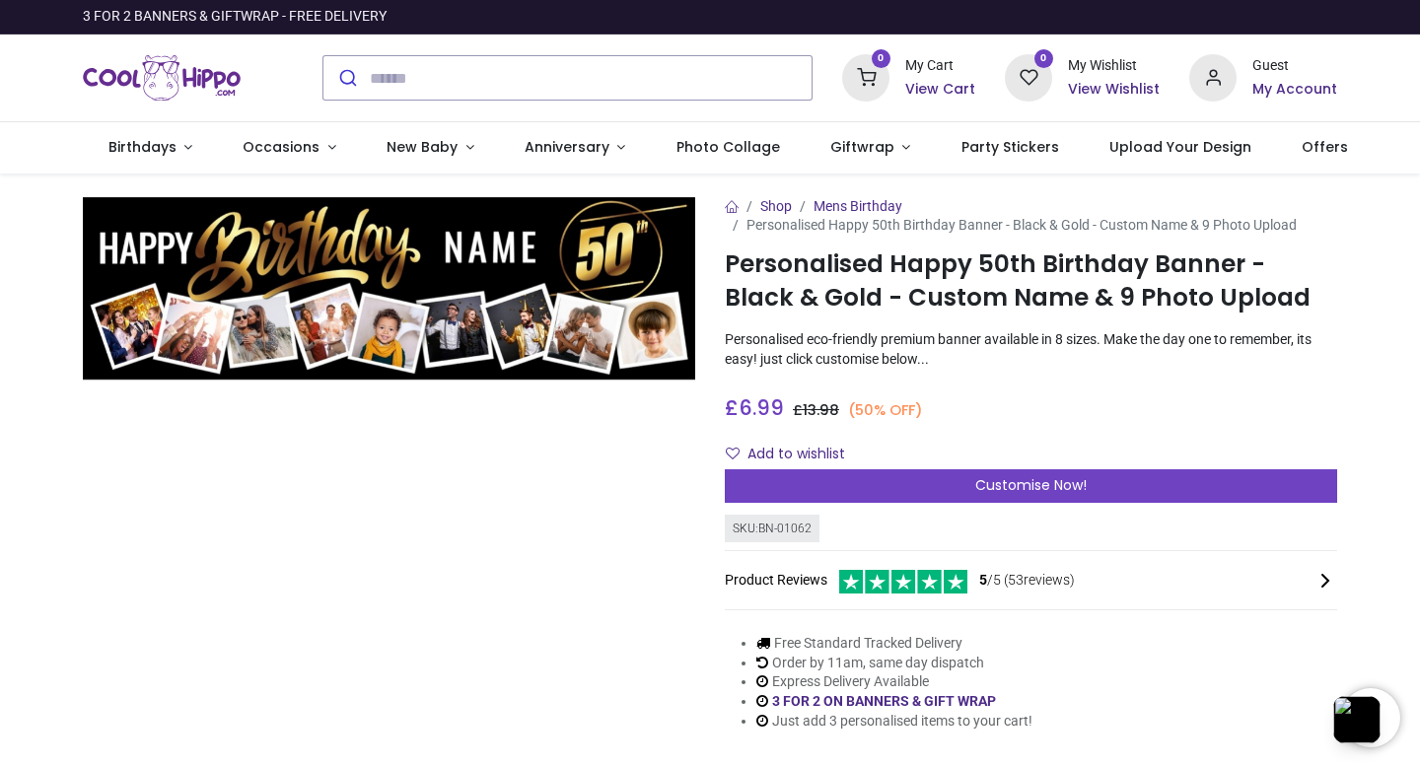
click at [488, 345] on img at bounding box center [389, 288] width 612 height 183
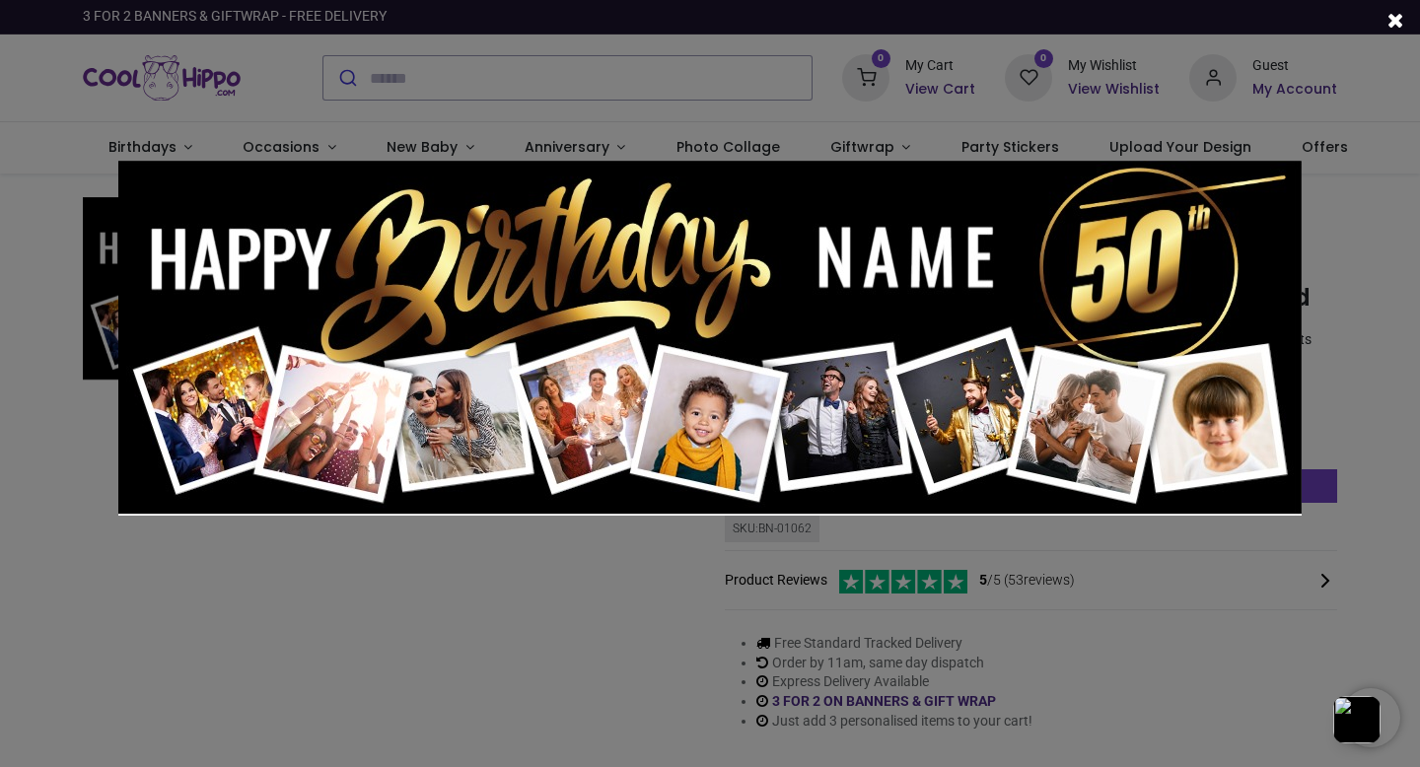
click at [603, 639] on div at bounding box center [710, 383] width 1420 height 767
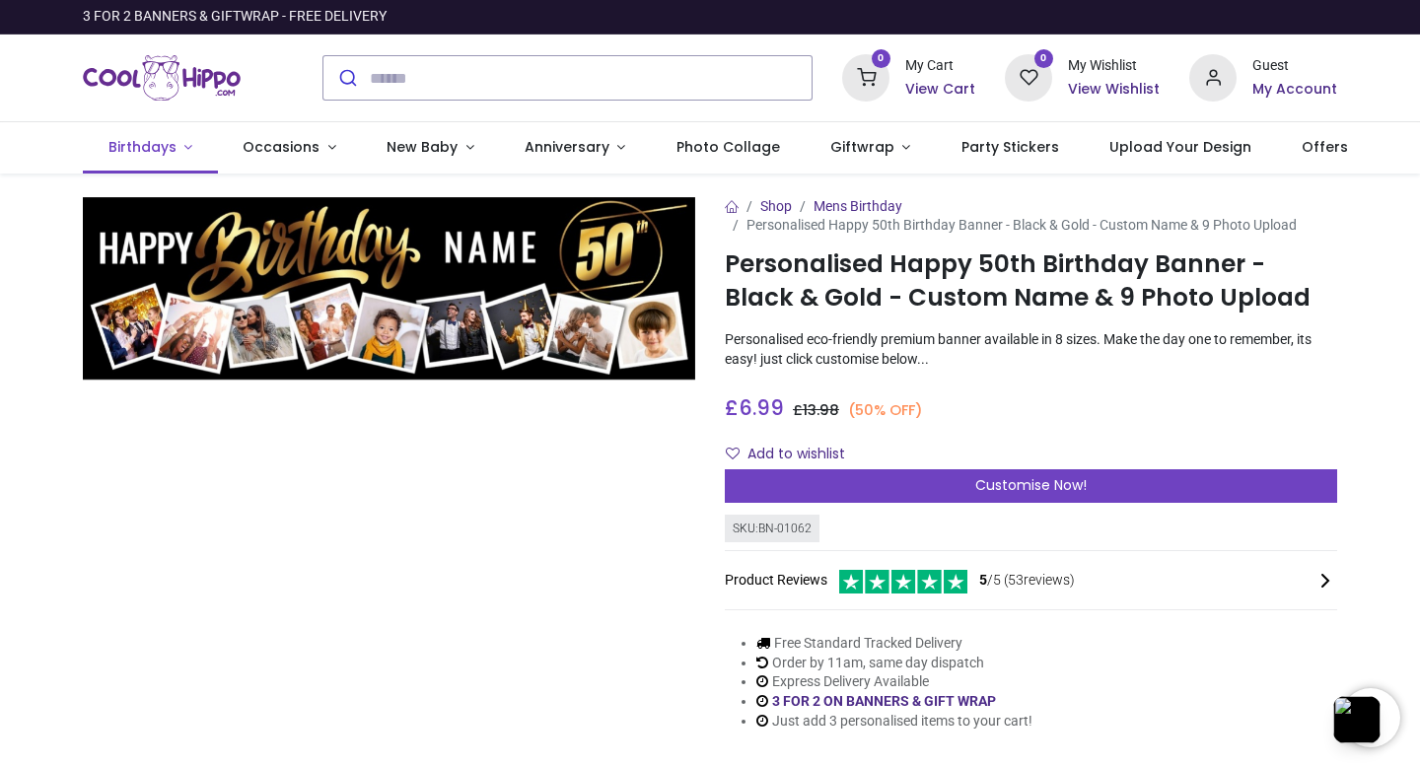
click at [158, 143] on span "Birthdays" at bounding box center [142, 147] width 68 height 20
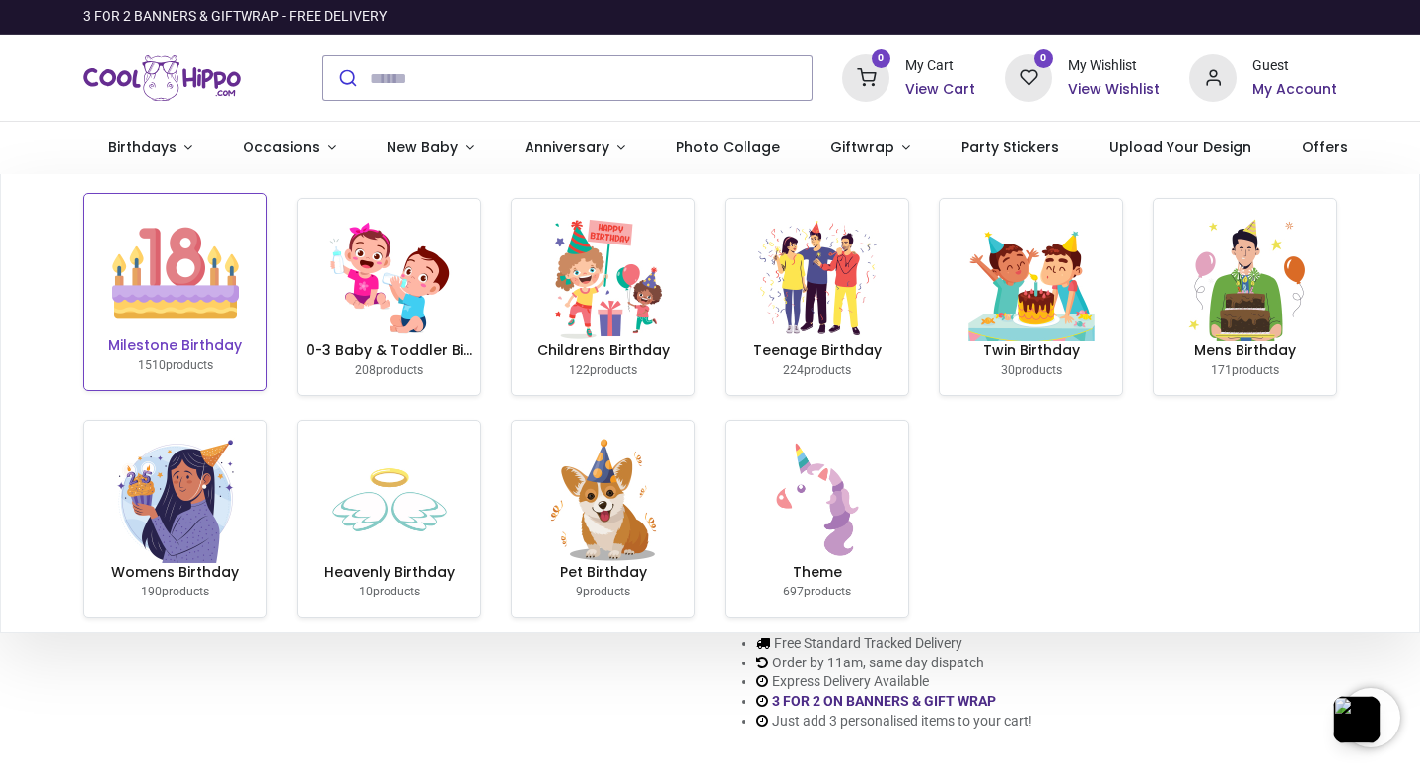
click at [171, 351] on h6 "Milestone Birthday" at bounding box center [175, 346] width 167 height 20
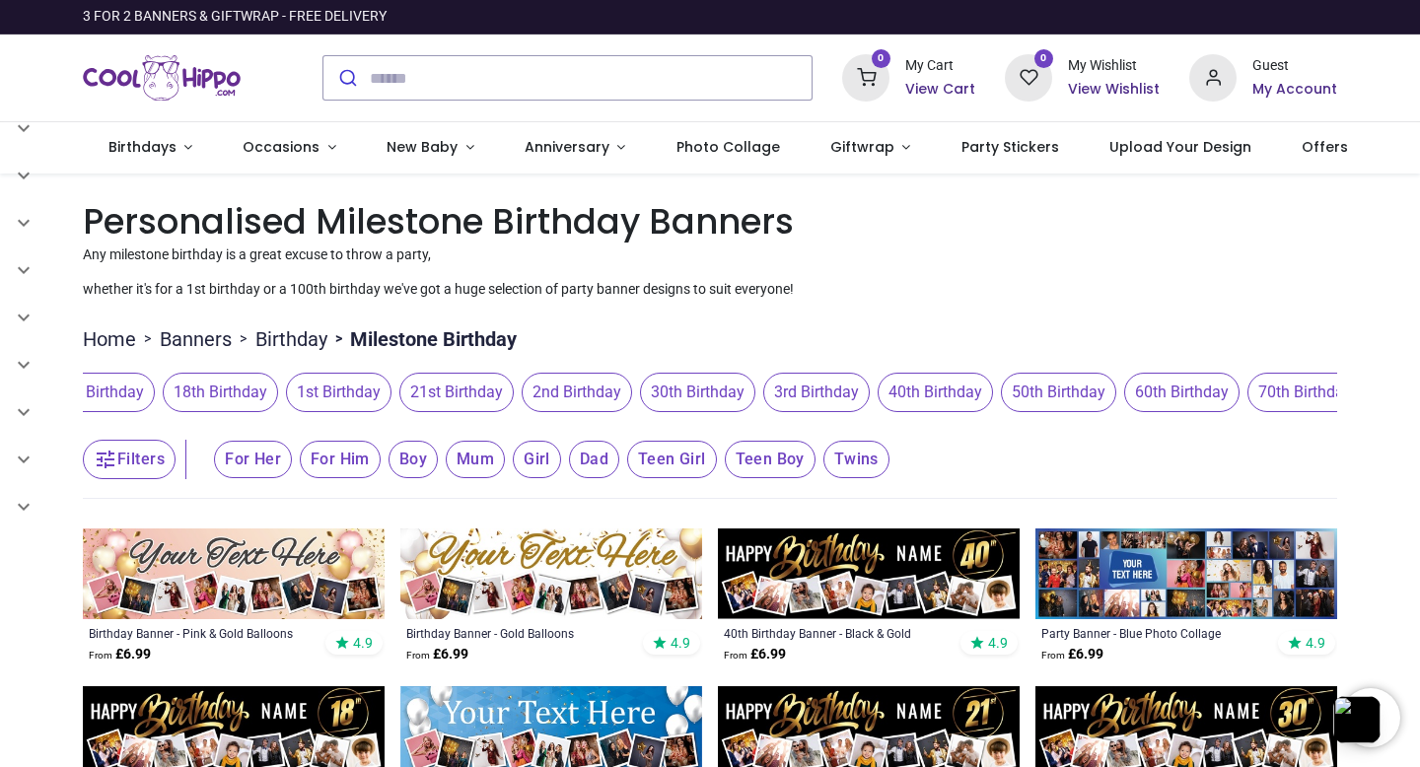
scroll to position [0, 446]
click at [1053, 382] on span "50th Birthday" at bounding box center [1042, 392] width 115 height 39
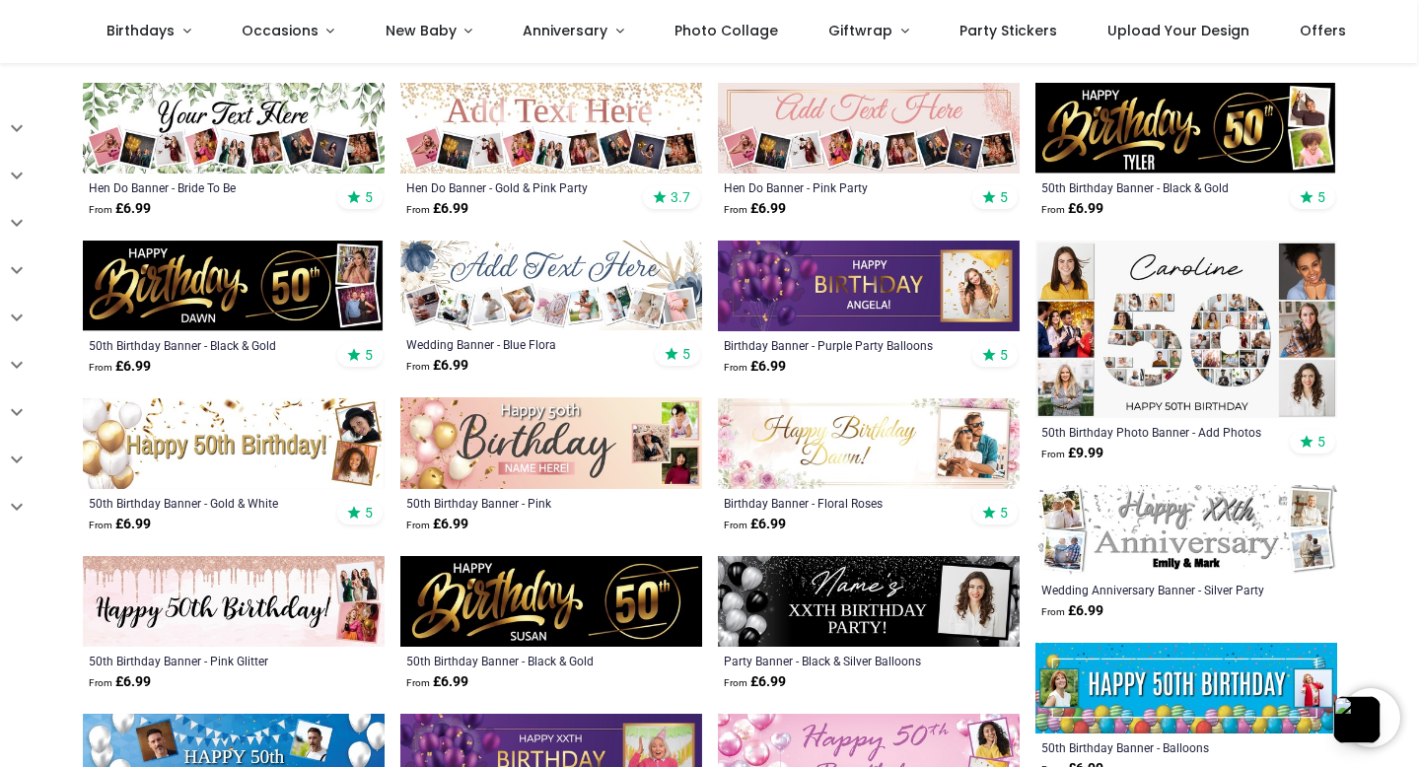
scroll to position [655, 0]
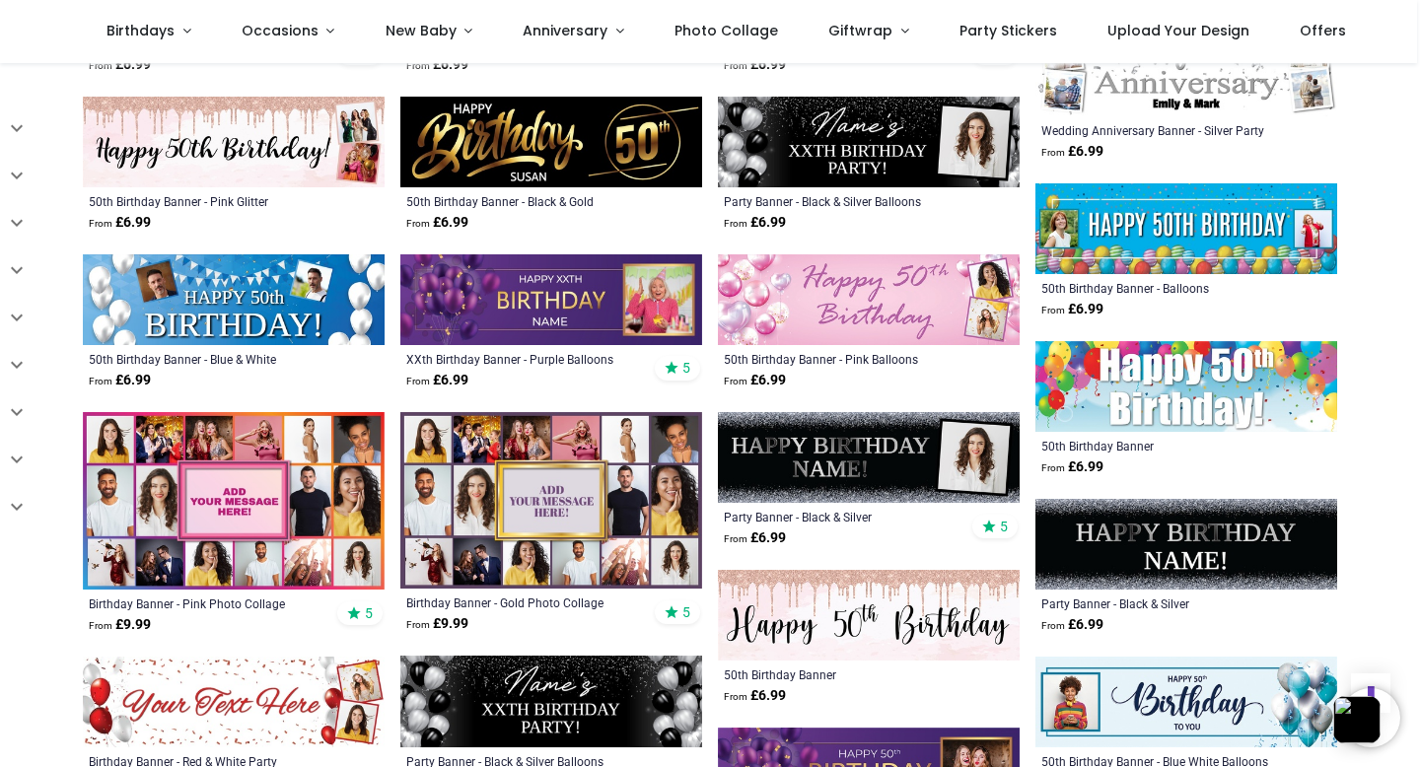
scroll to position [1114, 0]
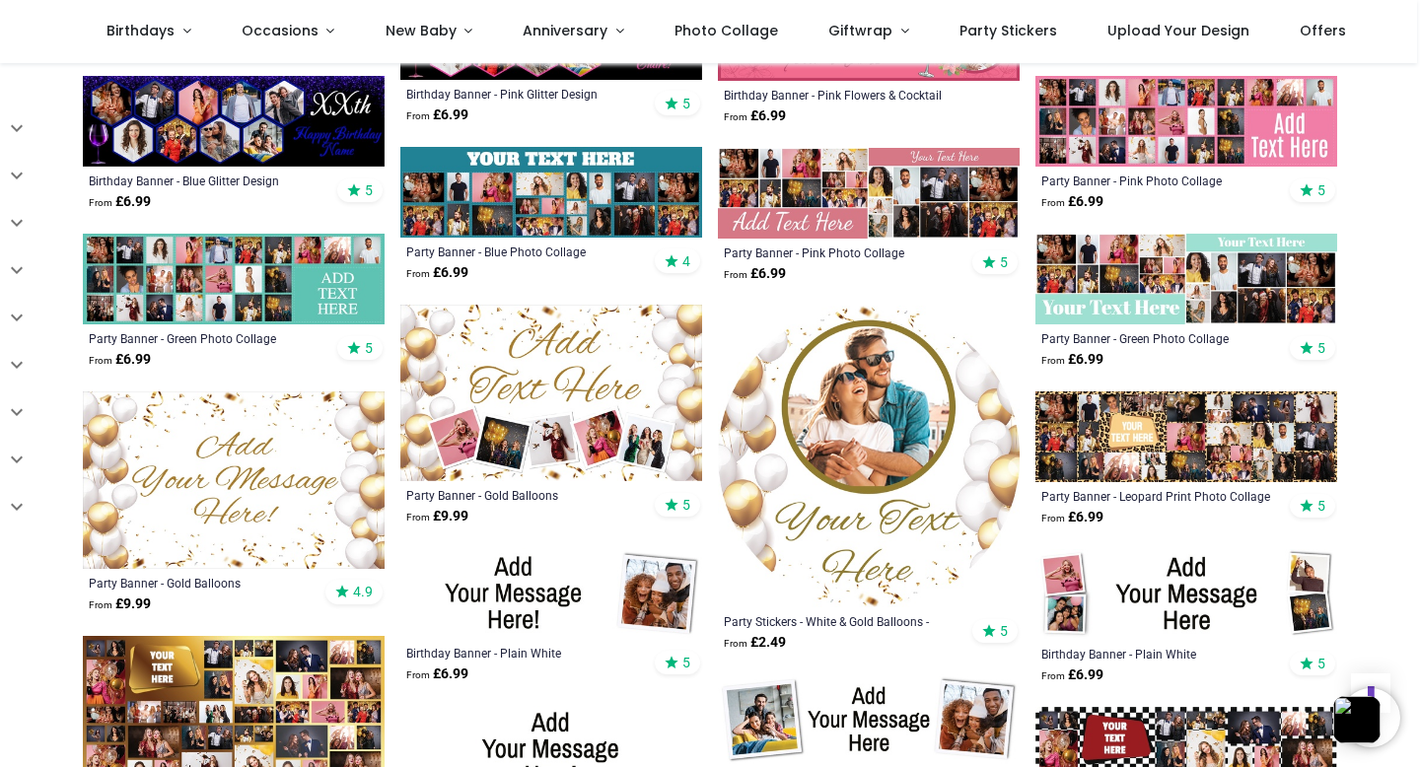
scroll to position [3359, 0]
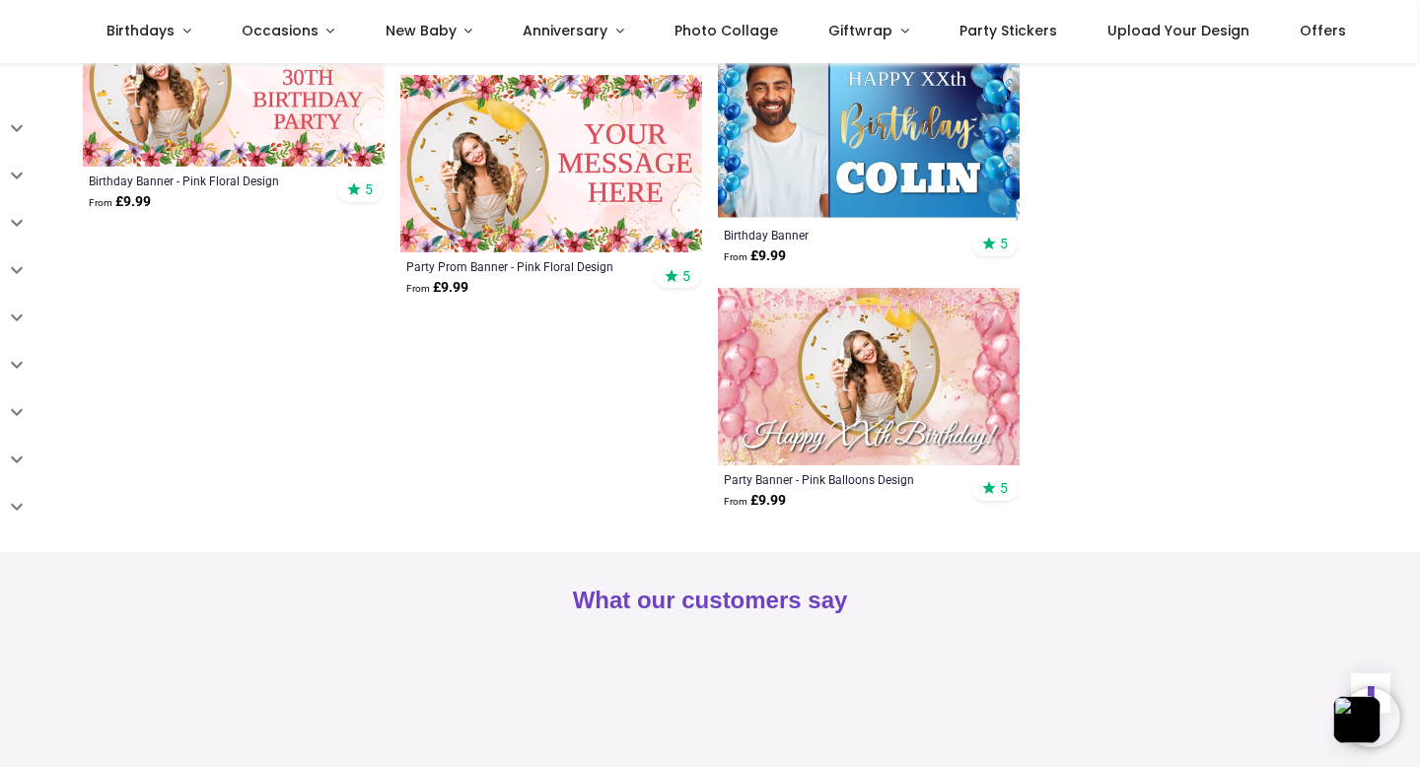
scroll to position [4882, 0]
